Goal: Information Seeking & Learning: Understand process/instructions

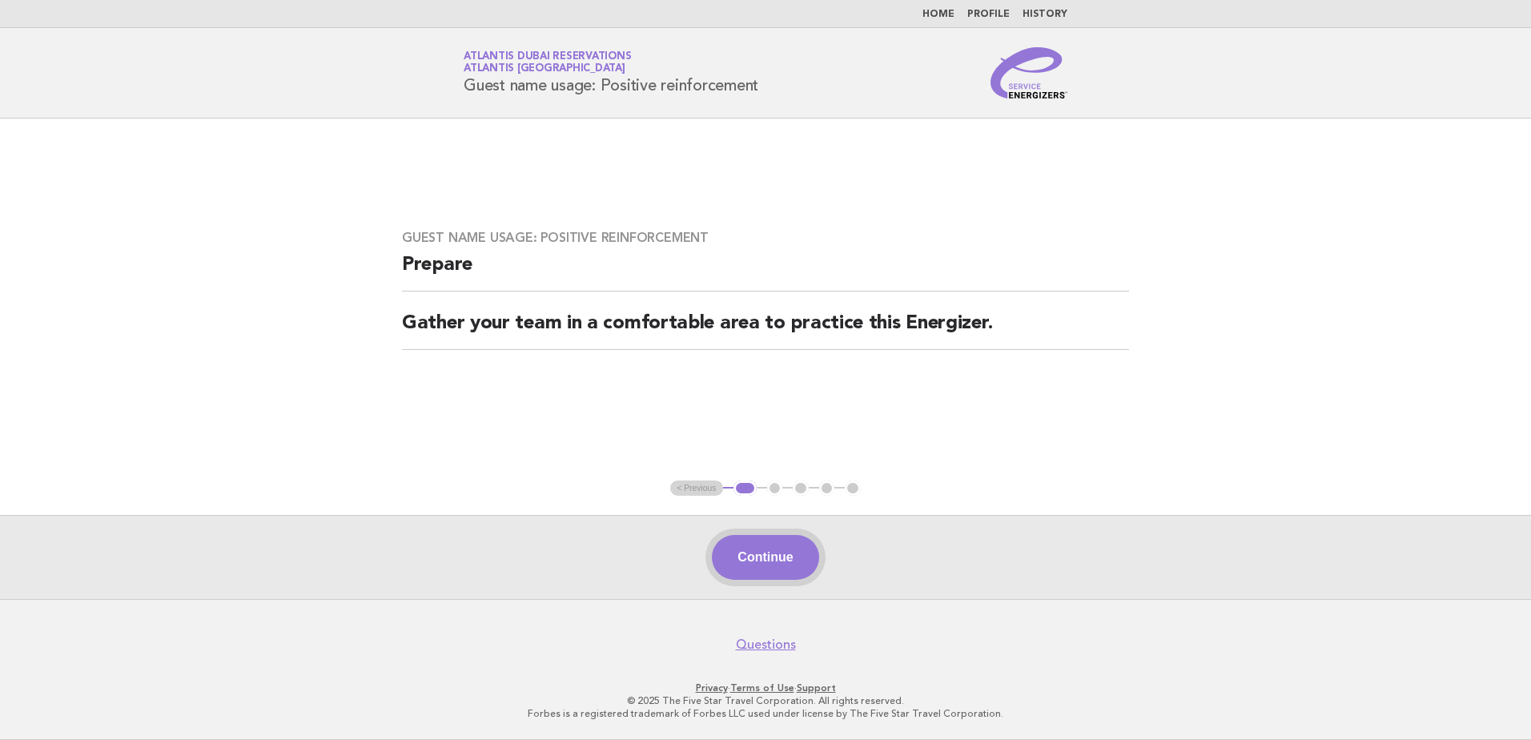
click at [765, 551] on button "Continue" at bounding box center [765, 557] width 106 height 45
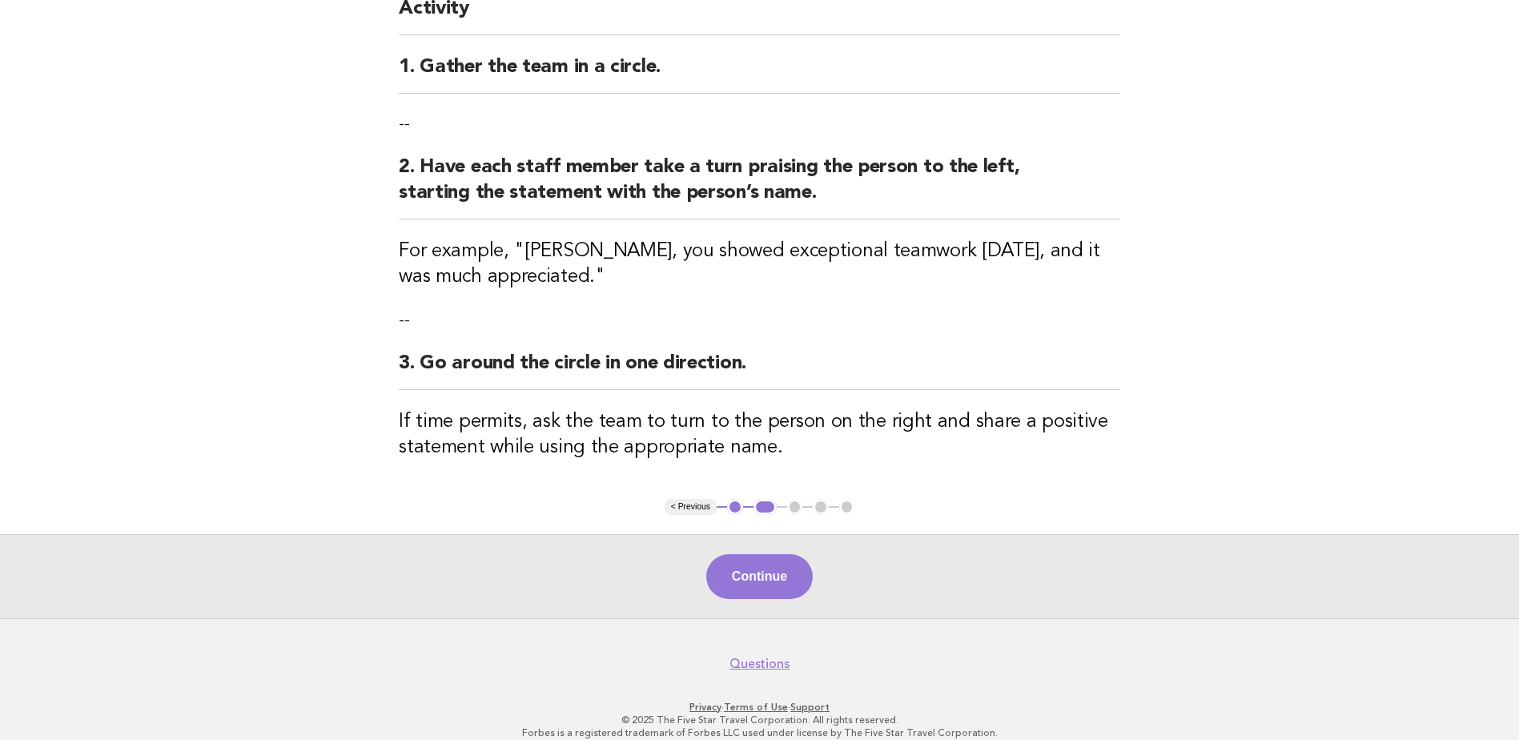
scroll to position [183, 0]
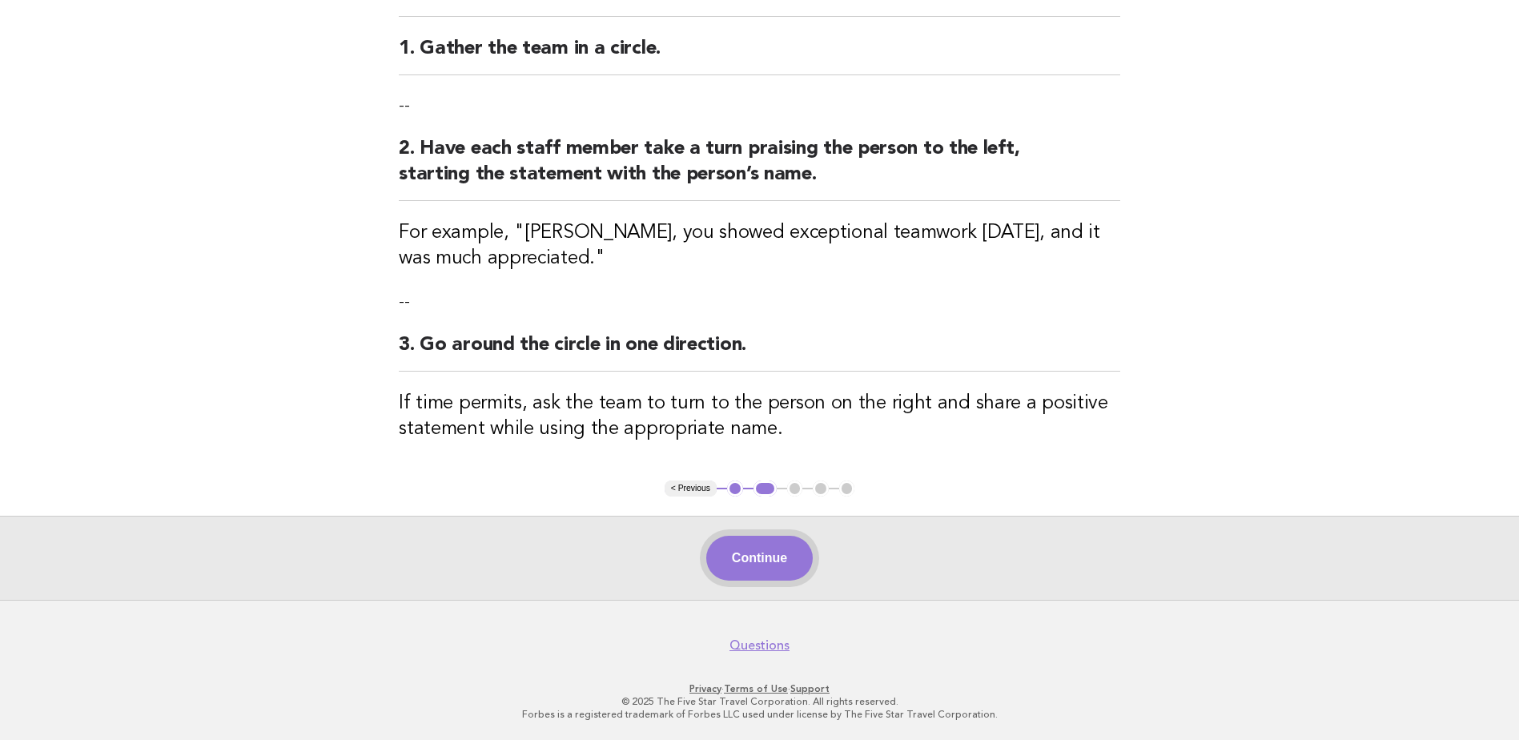
click at [751, 554] on button "Continue" at bounding box center [759, 558] width 106 height 45
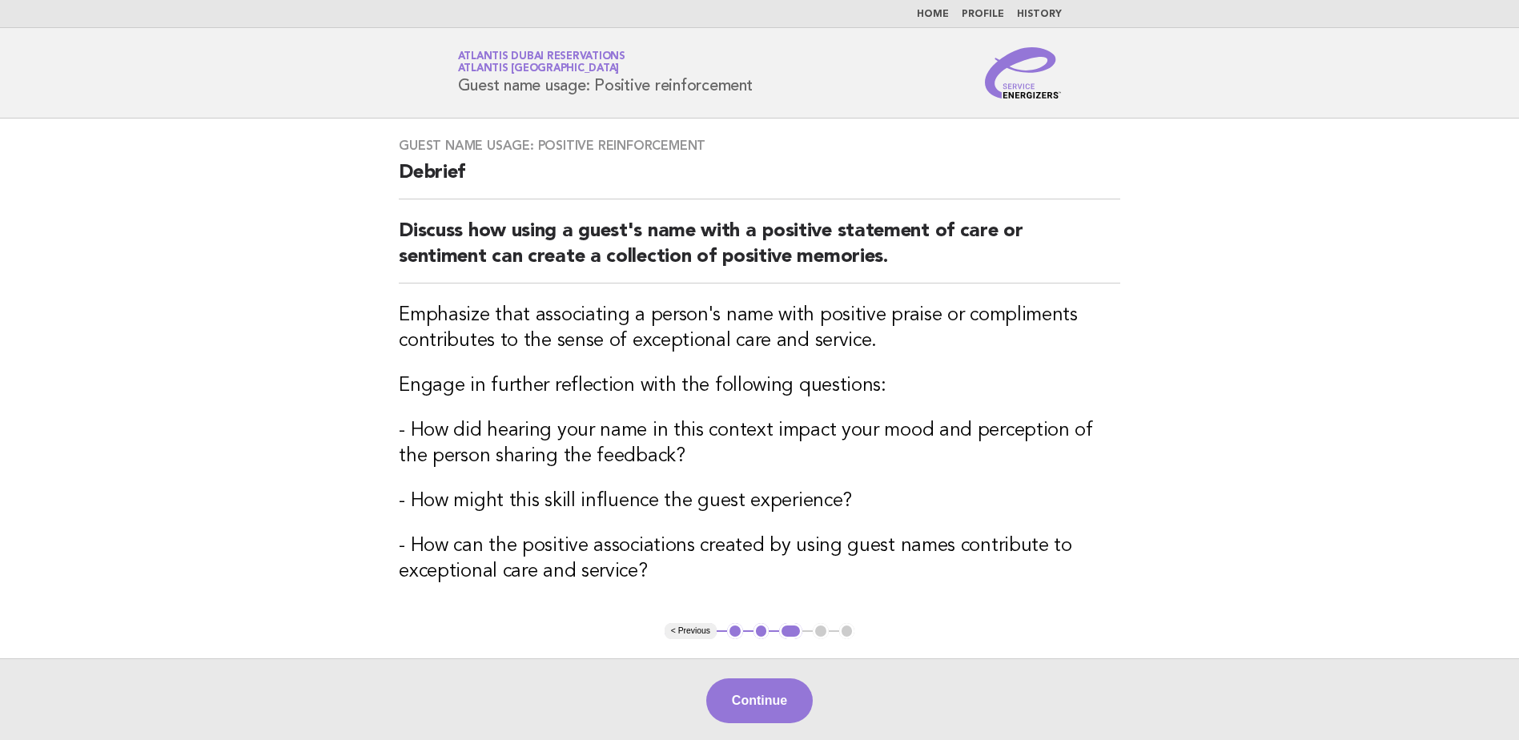
scroll to position [80, 0]
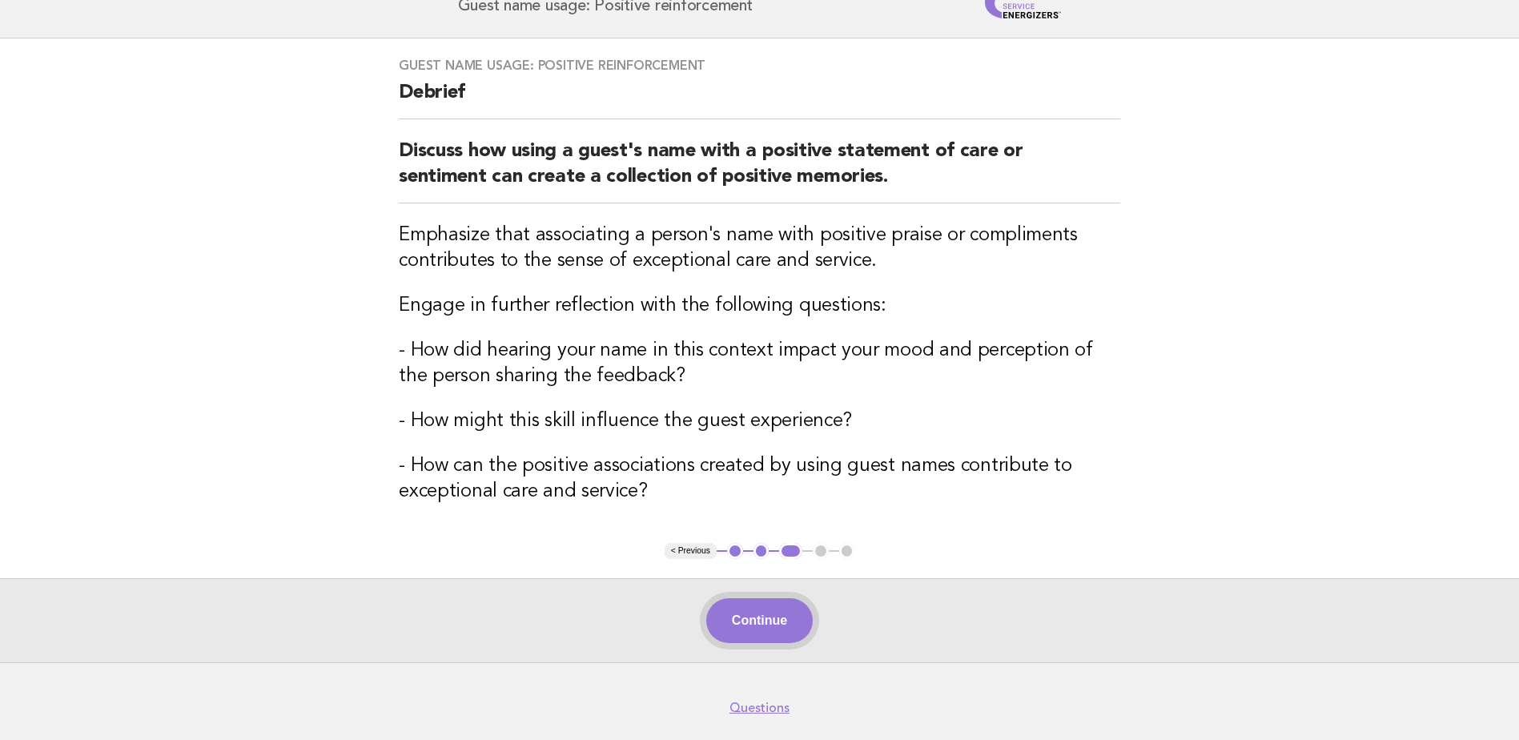
click at [767, 616] on button "Continue" at bounding box center [759, 620] width 106 height 45
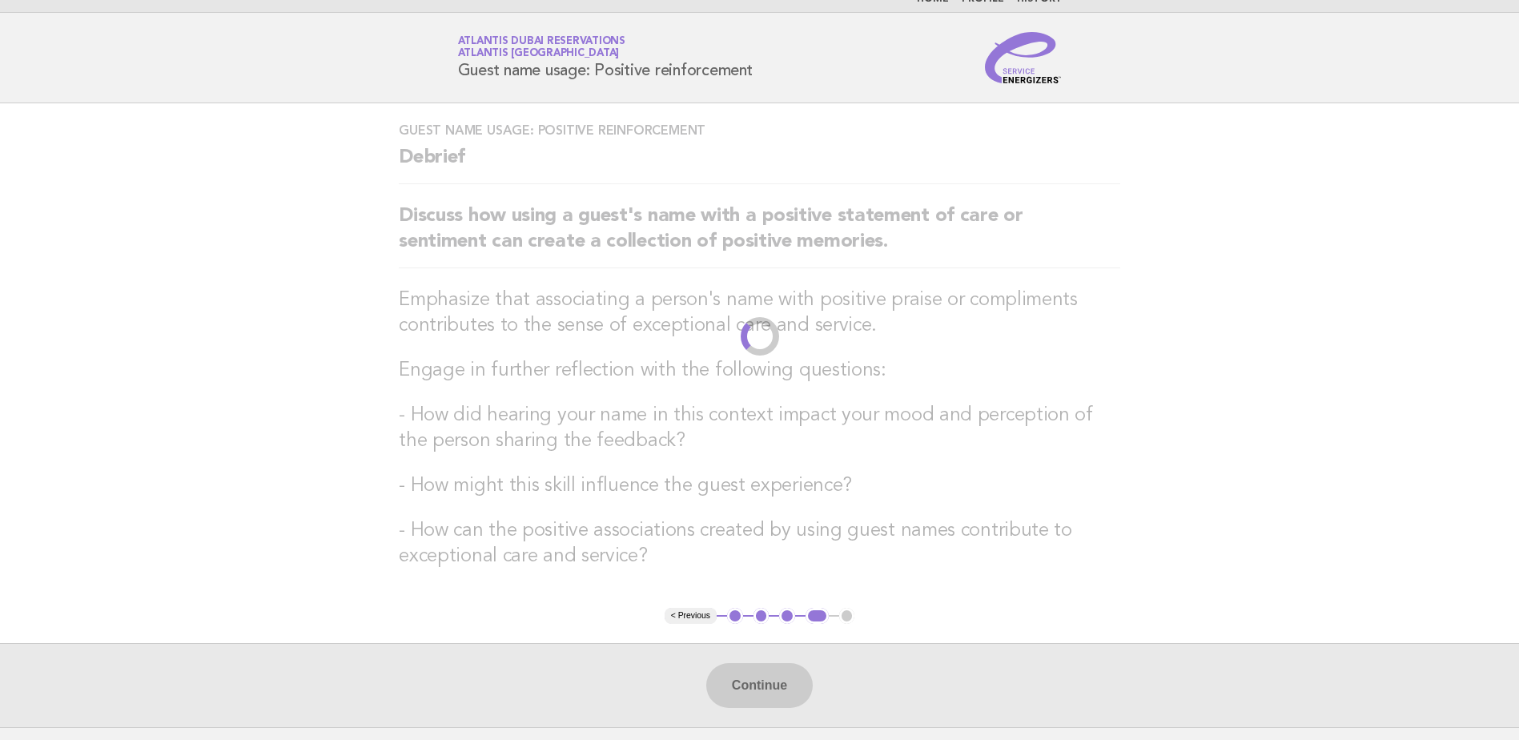
scroll to position [0, 0]
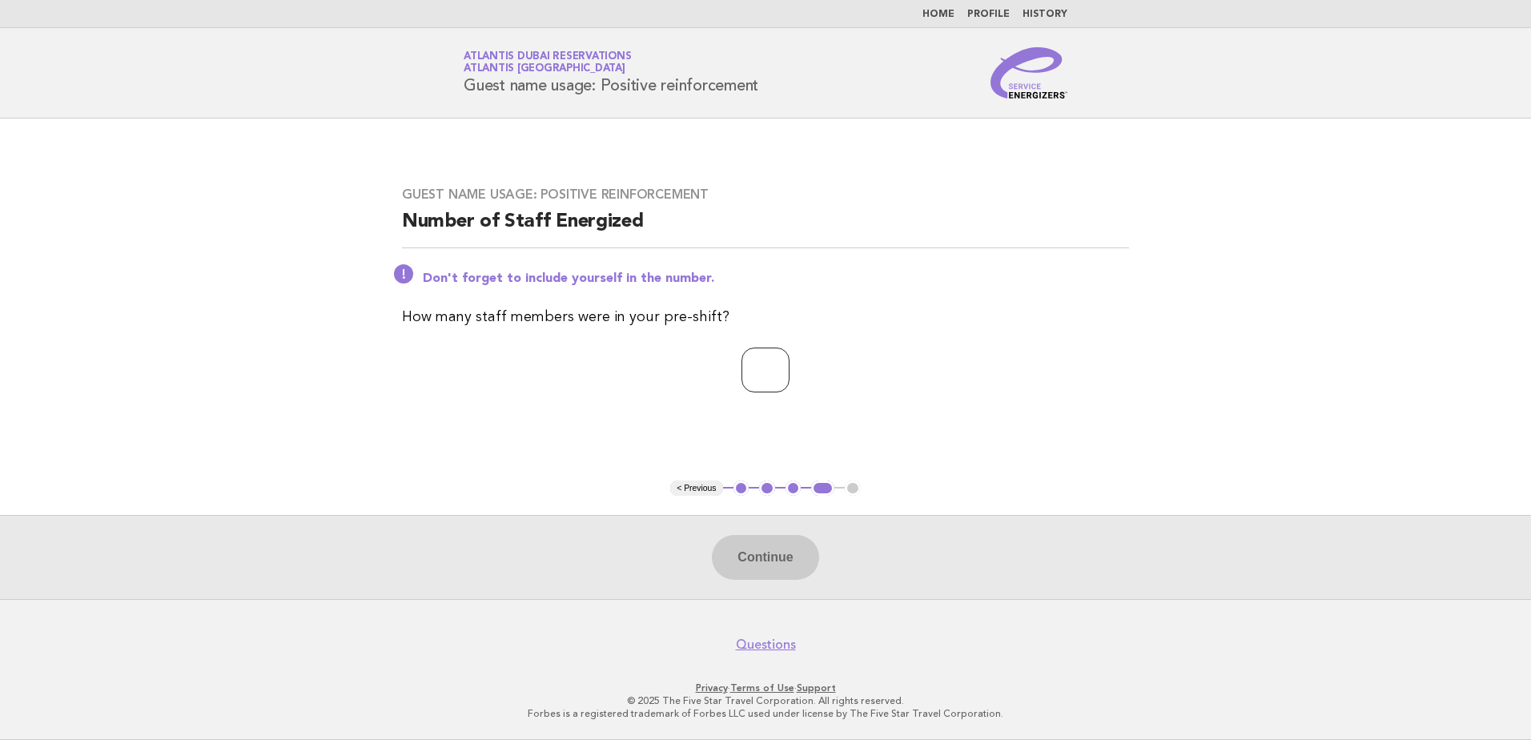
click at [789, 366] on input "*" at bounding box center [765, 369] width 48 height 45
type input "*"
click at [791, 556] on button "Continue" at bounding box center [765, 557] width 106 height 45
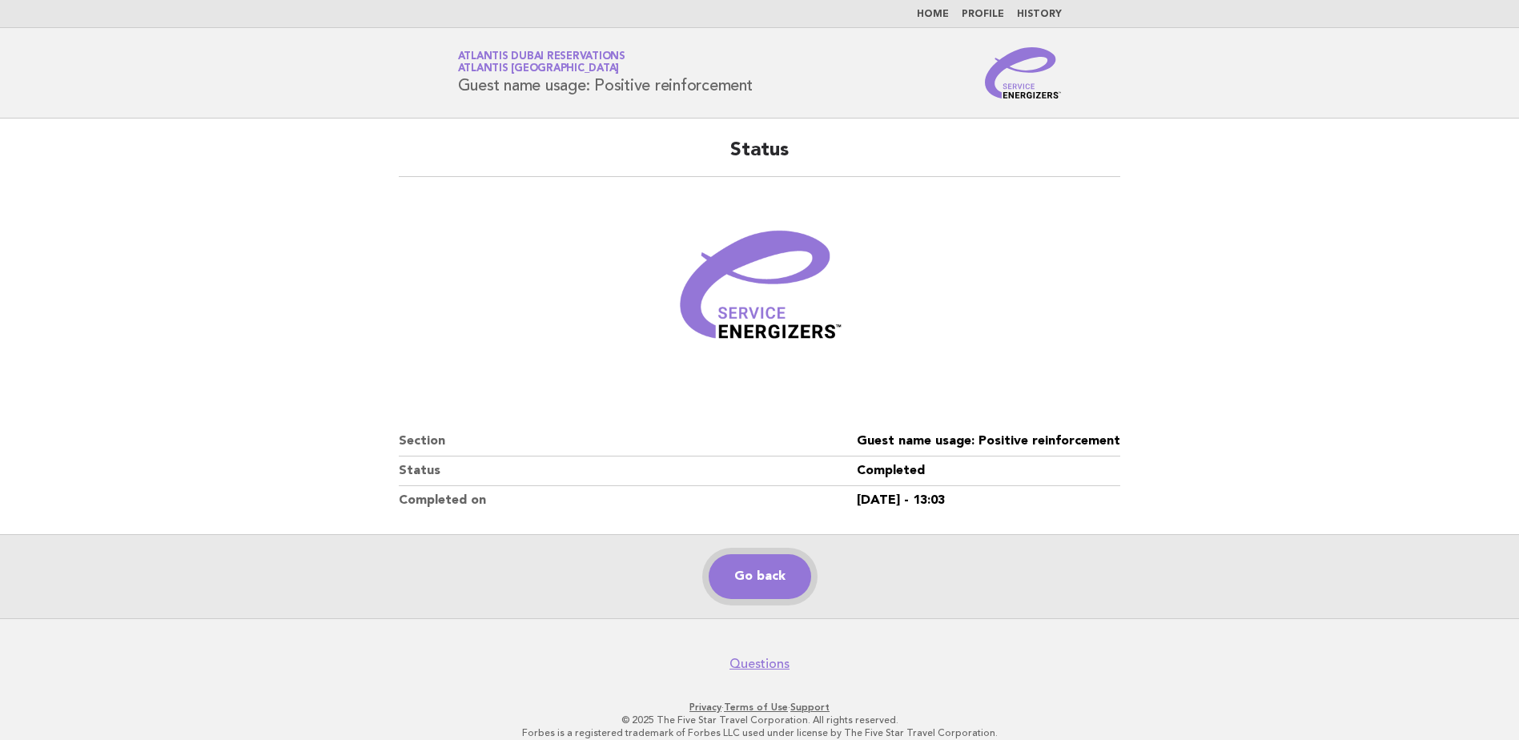
click at [752, 579] on link "Go back" at bounding box center [760, 576] width 102 height 45
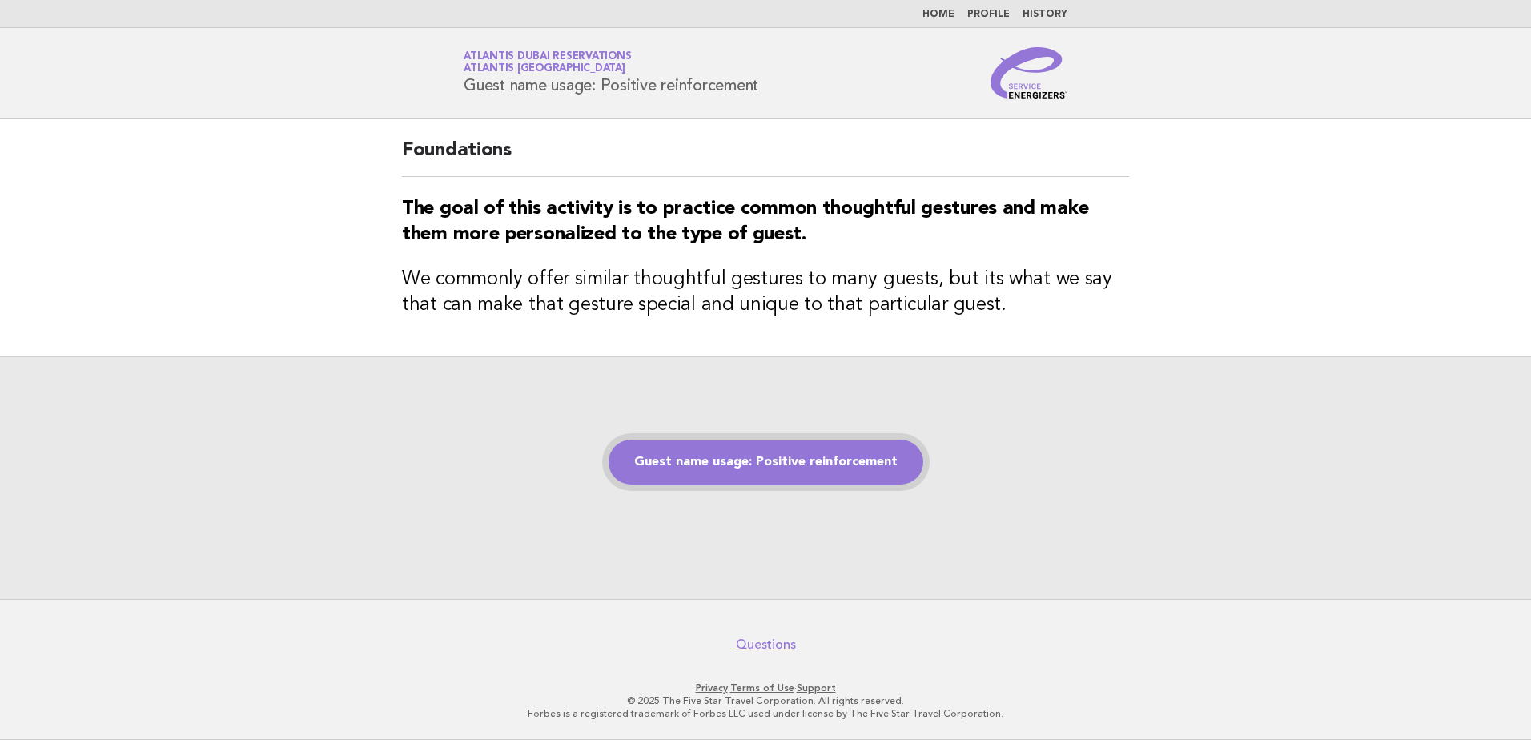
click at [728, 456] on link "Guest name usage: Positive reinforcement" at bounding box center [765, 462] width 315 height 45
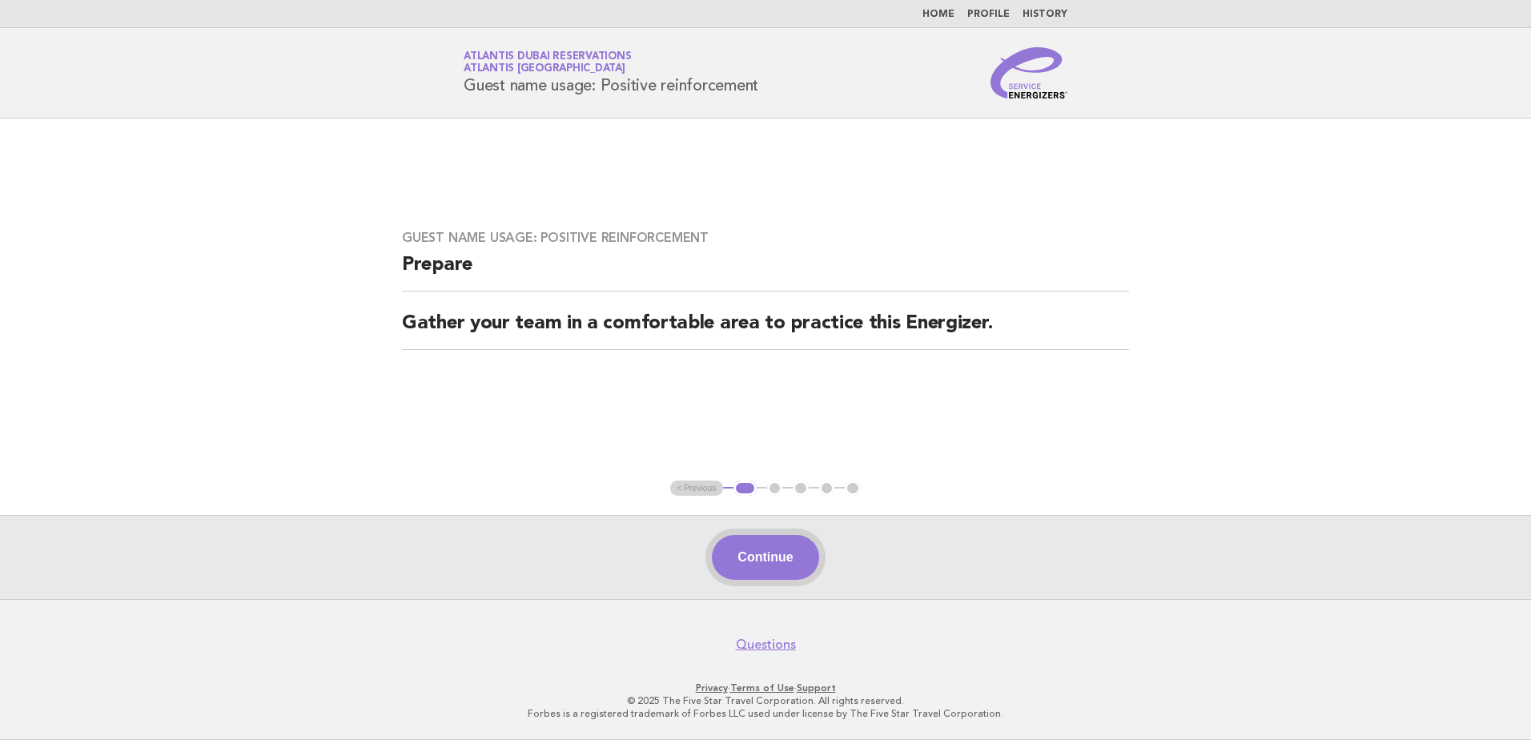
click at [766, 556] on button "Continue" at bounding box center [765, 557] width 106 height 45
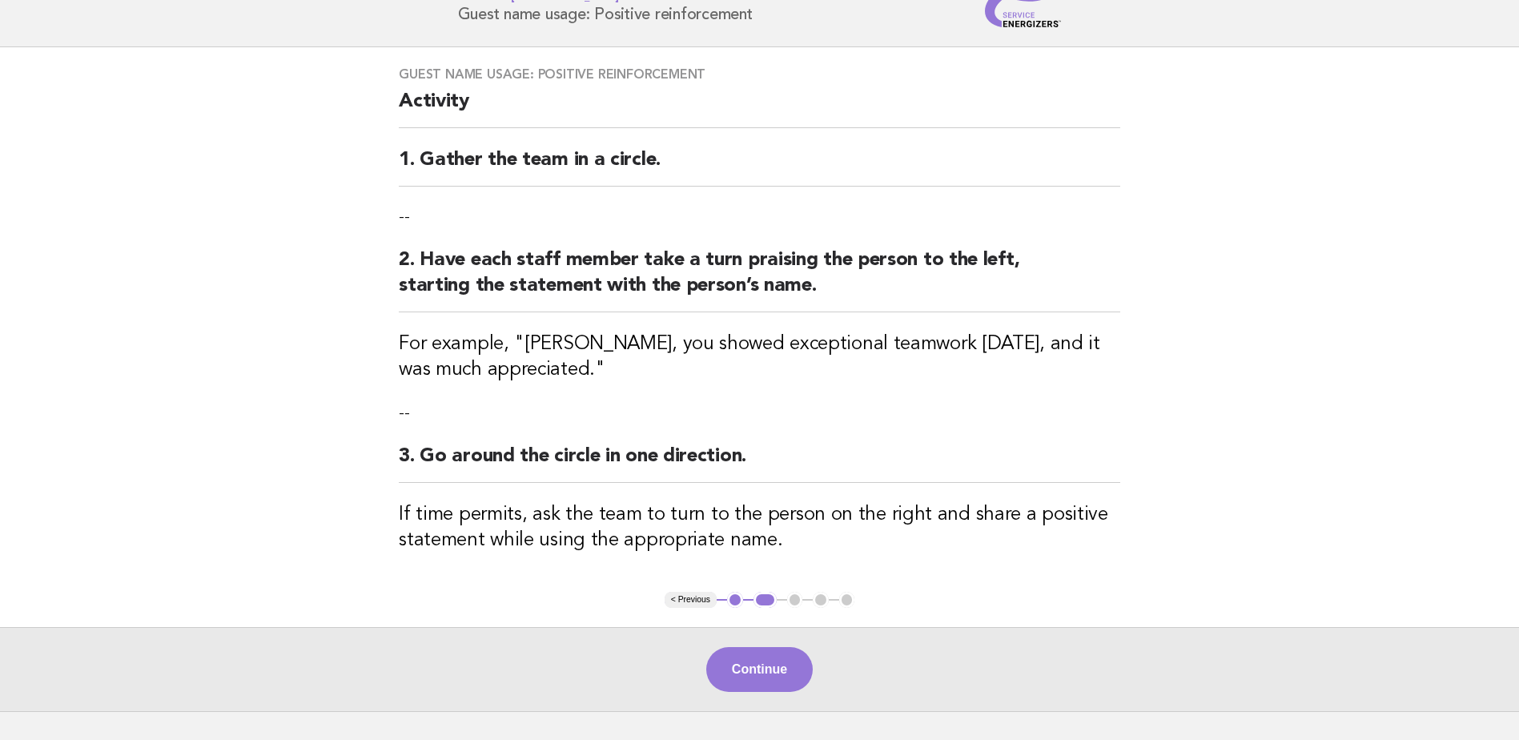
scroll to position [183, 0]
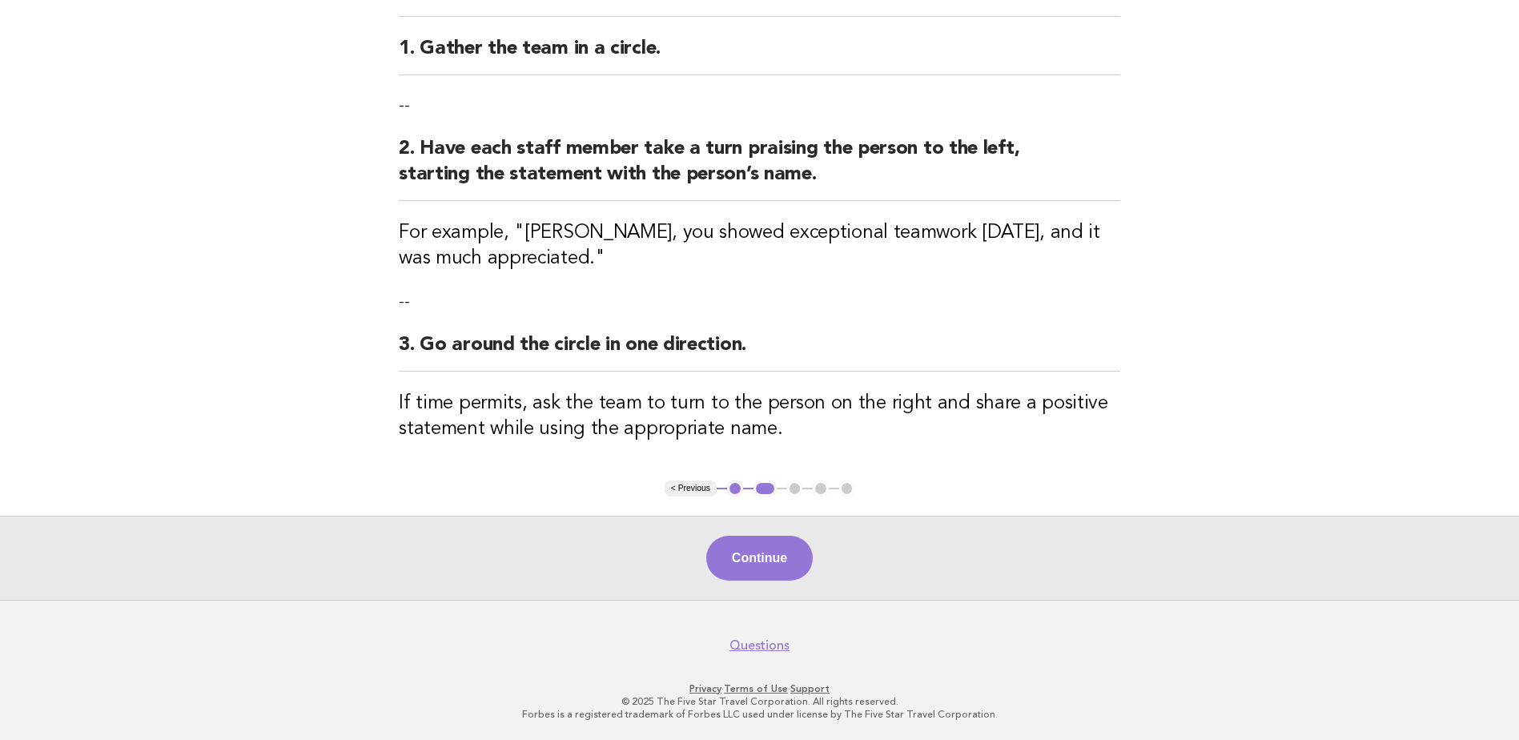
click at [764, 540] on button "Continue" at bounding box center [759, 558] width 106 height 45
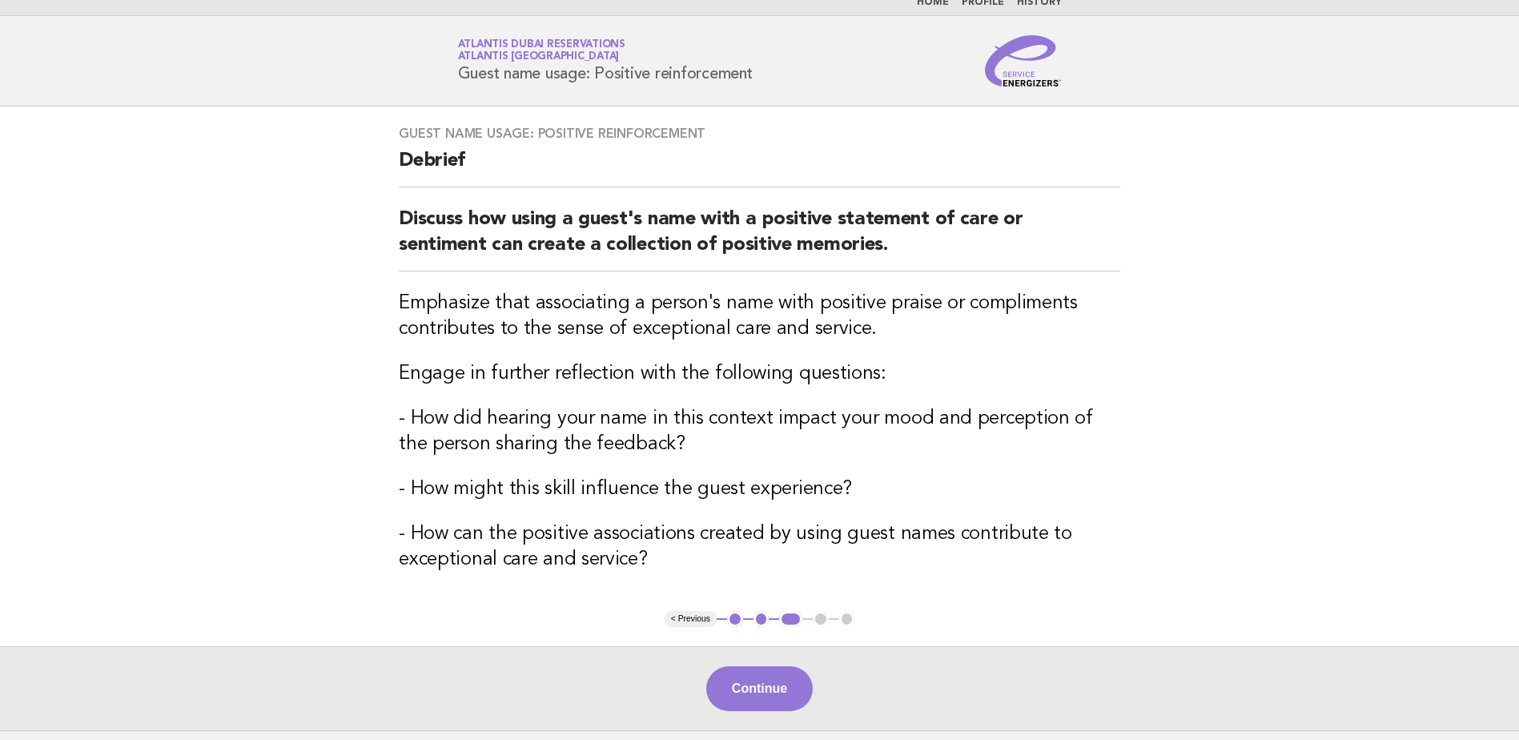
scroll to position [143, 0]
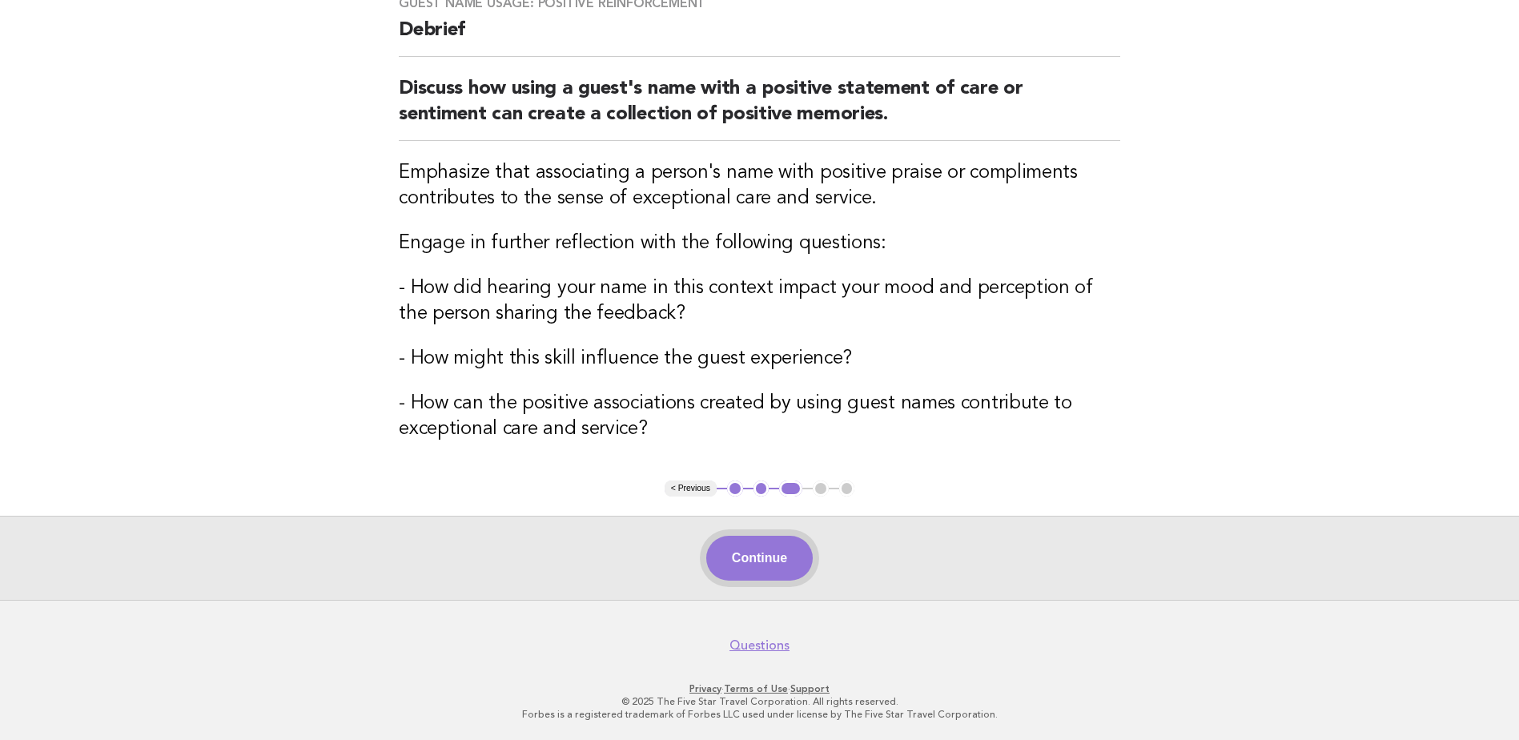
click at [781, 548] on button "Continue" at bounding box center [759, 558] width 106 height 45
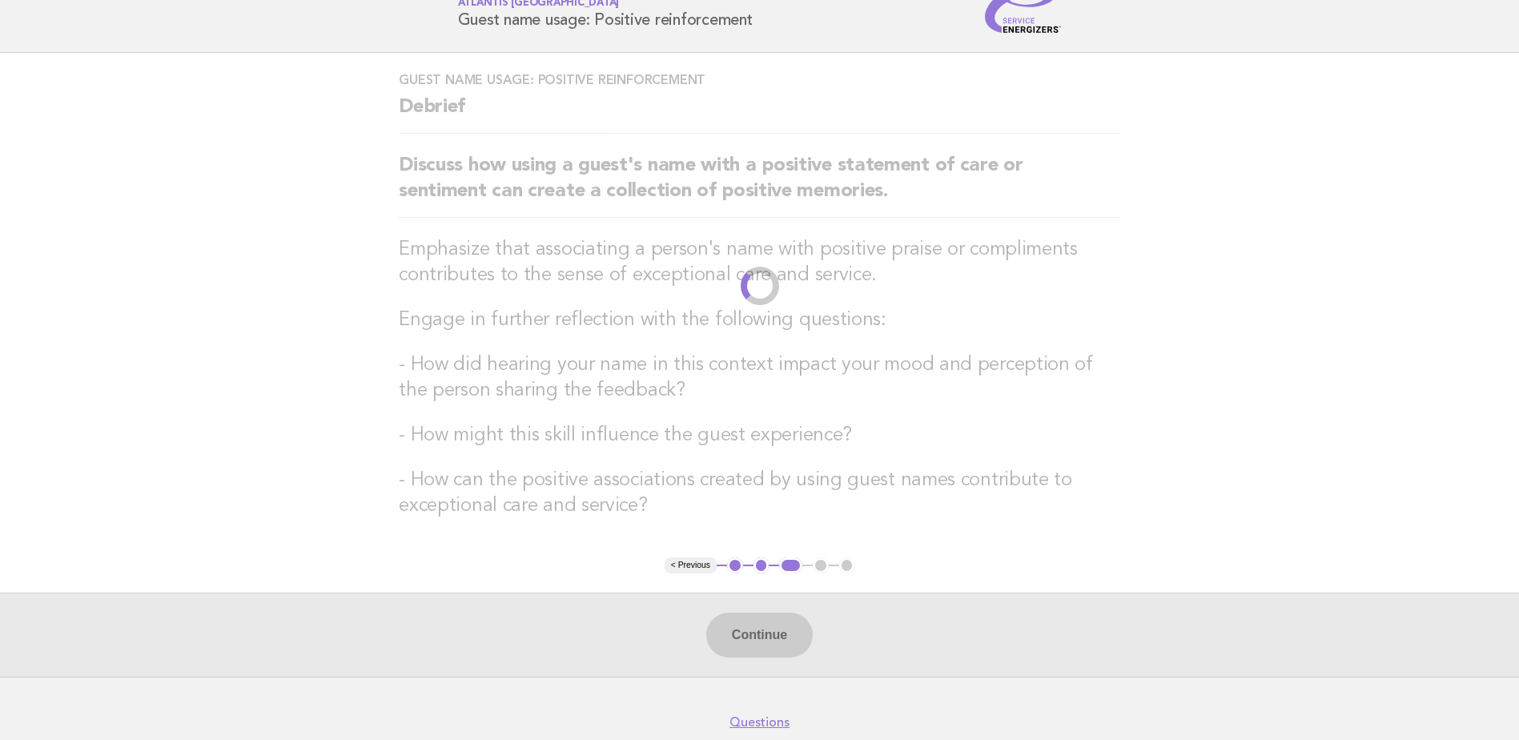
scroll to position [0, 0]
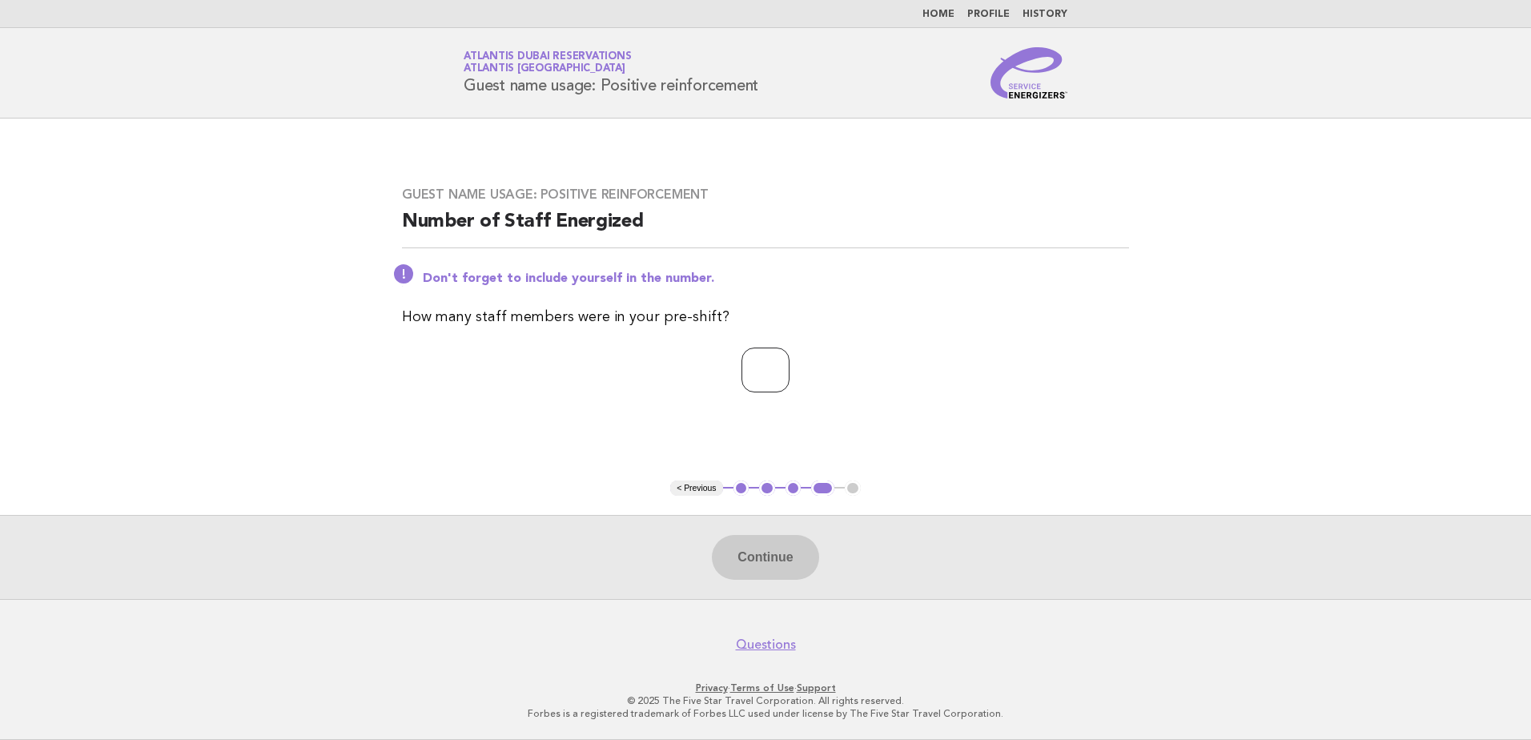
click at [764, 379] on input "number" at bounding box center [765, 369] width 48 height 45
type input "*"
click at [761, 554] on button "Continue" at bounding box center [765, 557] width 106 height 45
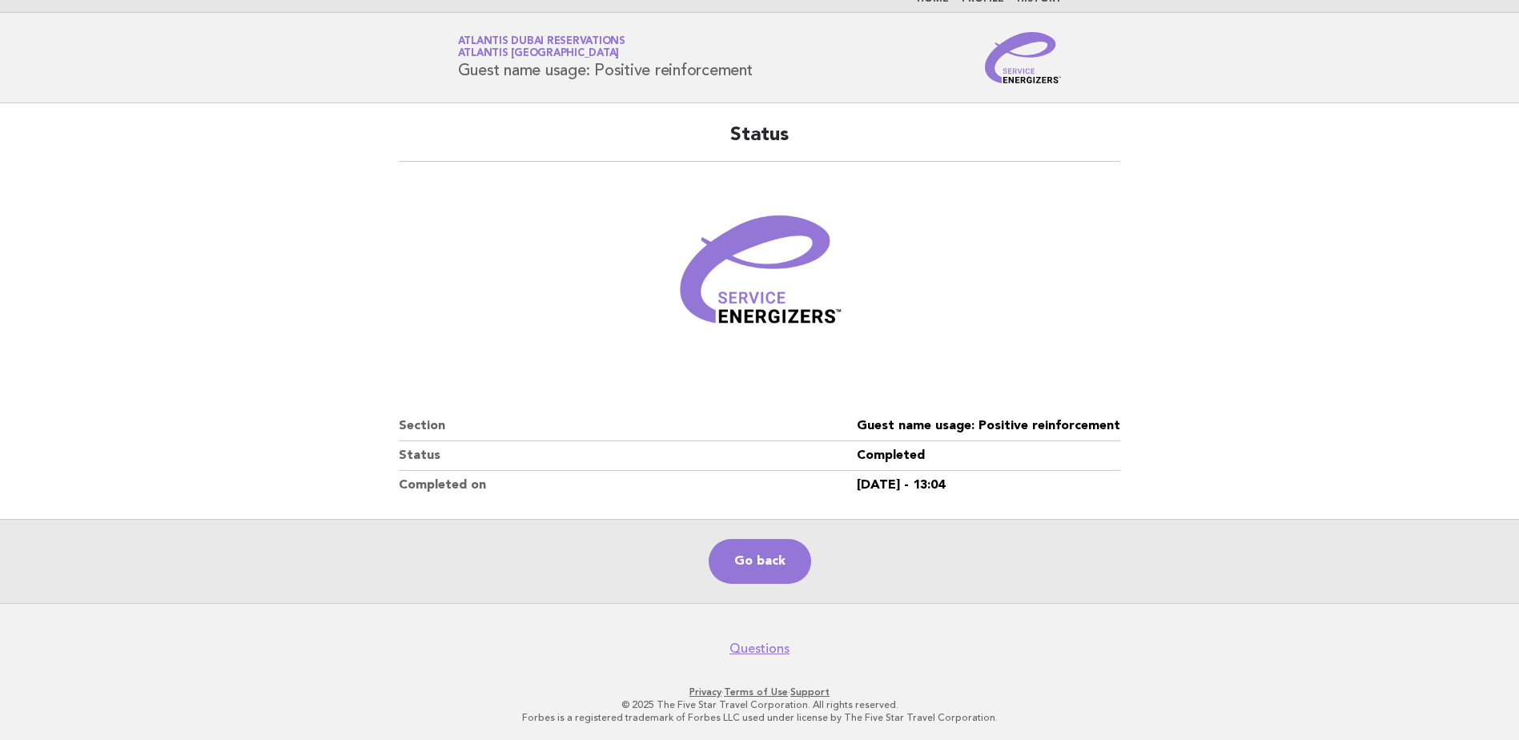
scroll to position [18, 0]
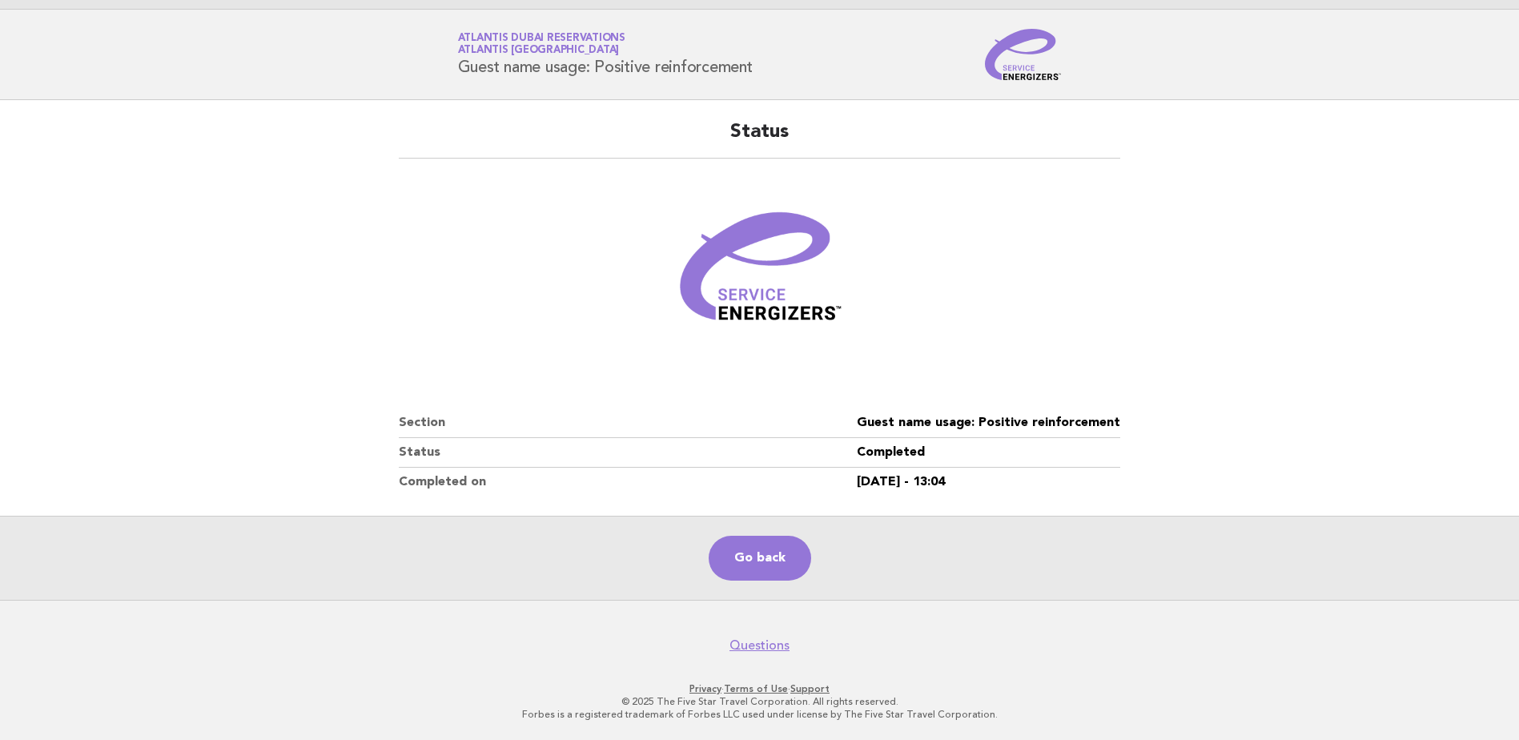
click at [380, 638] on nav "Questions" at bounding box center [759, 637] width 1519 height 34
